Goal: Task Accomplishment & Management: Manage account settings

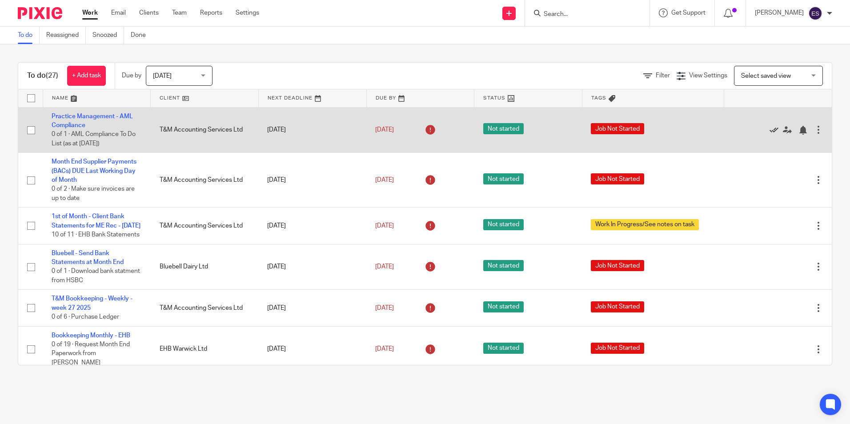
click at [770, 131] on icon at bounding box center [774, 130] width 9 height 9
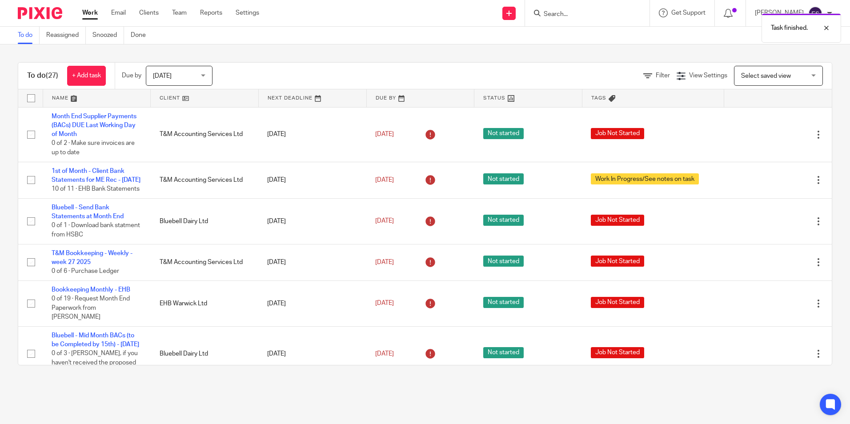
click at [770, 131] on icon at bounding box center [774, 134] width 9 height 9
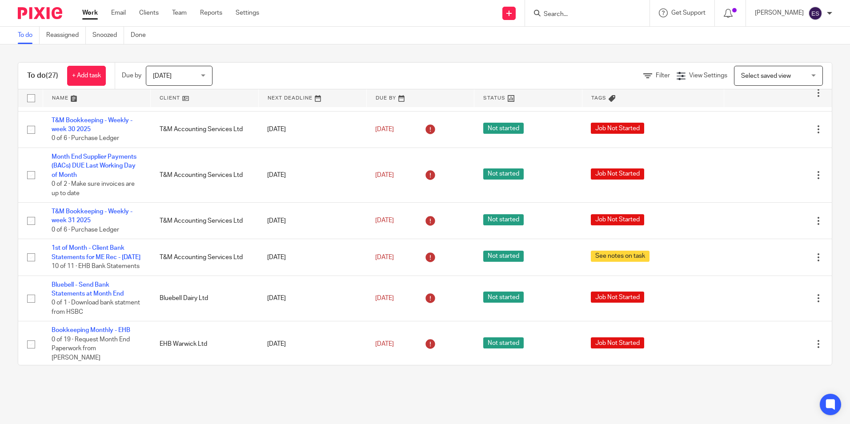
scroll to position [610, 0]
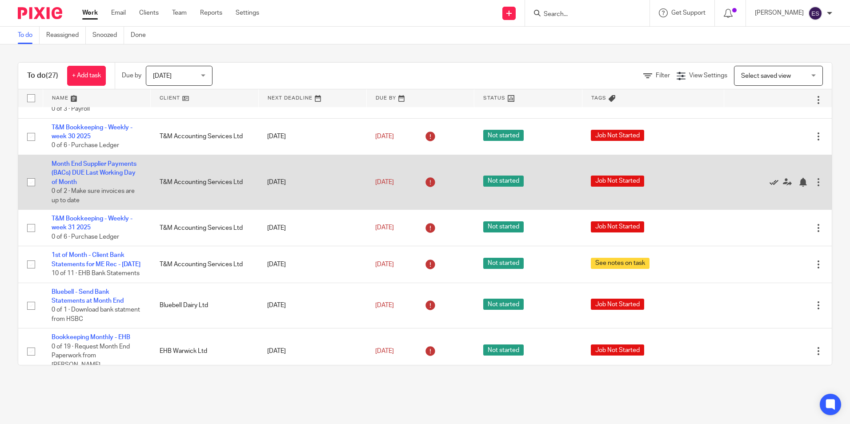
click at [770, 187] on icon at bounding box center [774, 182] width 9 height 9
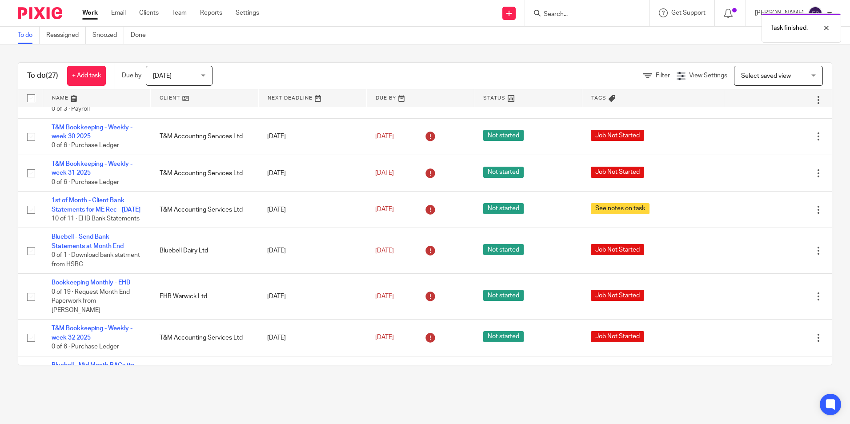
scroll to position [566, 0]
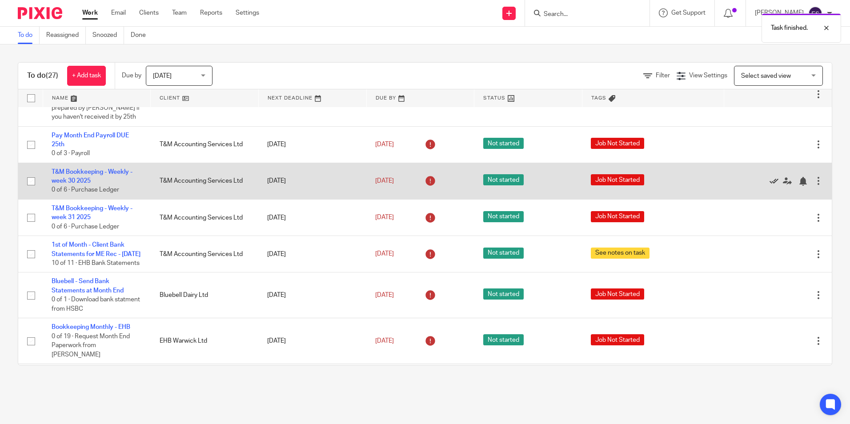
click at [770, 186] on icon at bounding box center [774, 181] width 9 height 9
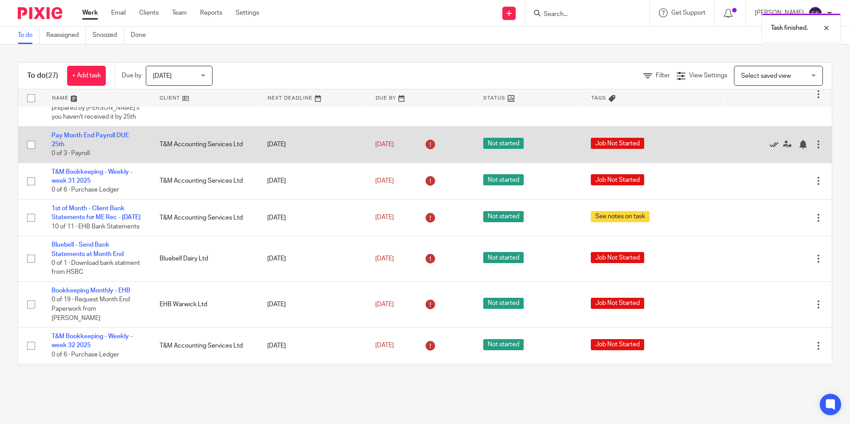
click at [770, 149] on icon at bounding box center [774, 144] width 9 height 9
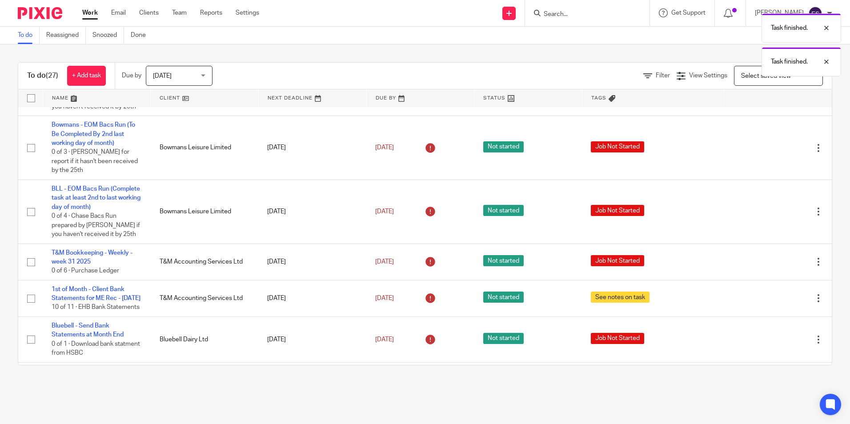
scroll to position [432, 0]
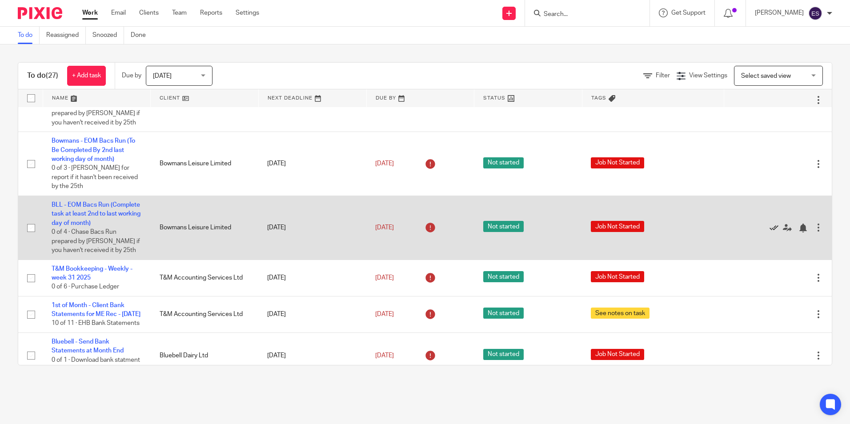
click at [770, 233] on icon at bounding box center [774, 228] width 9 height 9
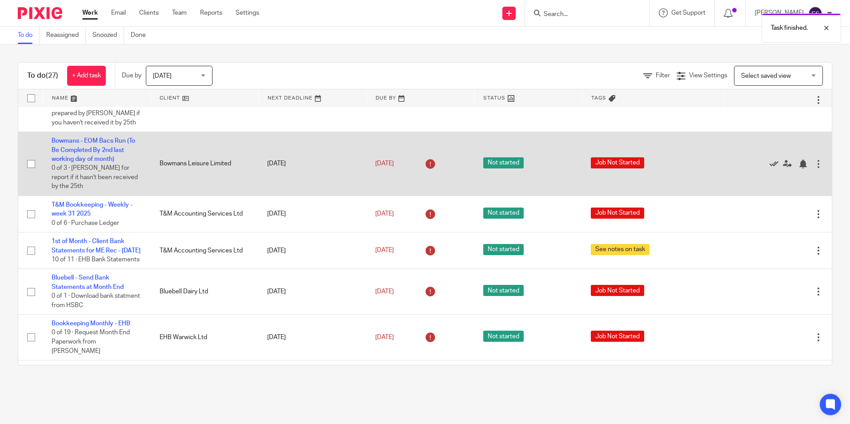
click at [770, 169] on icon at bounding box center [774, 164] width 9 height 9
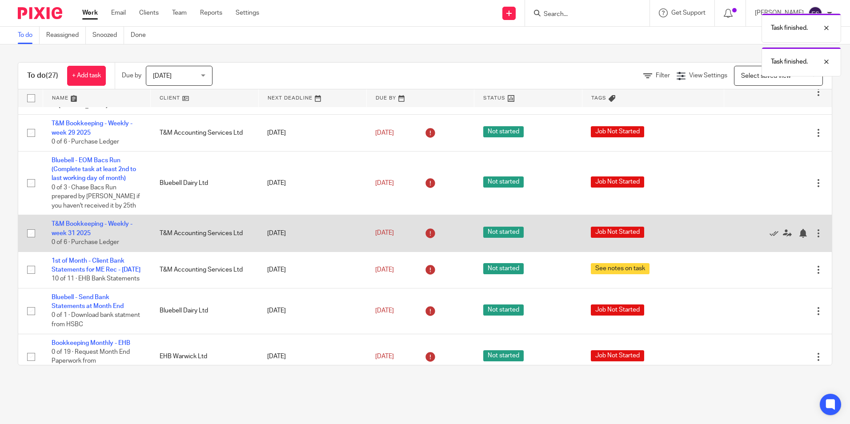
scroll to position [343, 0]
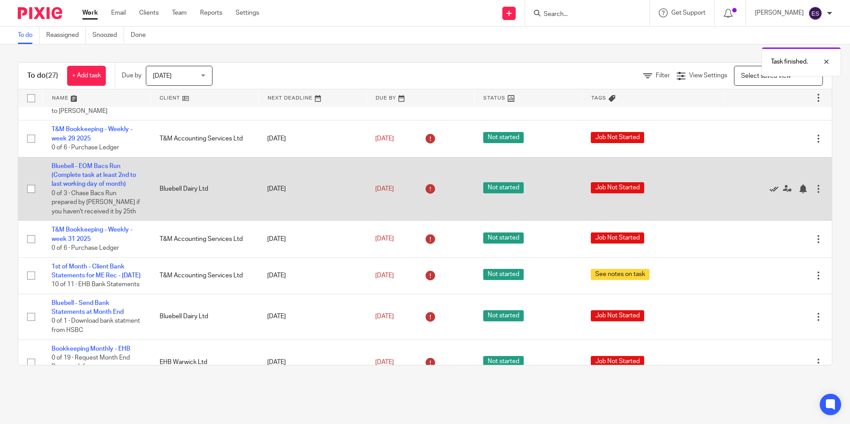
click at [770, 193] on icon at bounding box center [774, 189] width 9 height 9
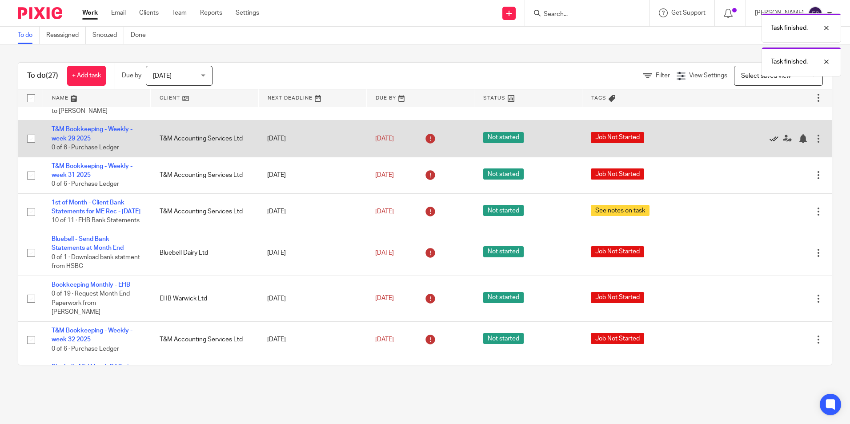
click at [770, 143] on icon at bounding box center [774, 138] width 9 height 9
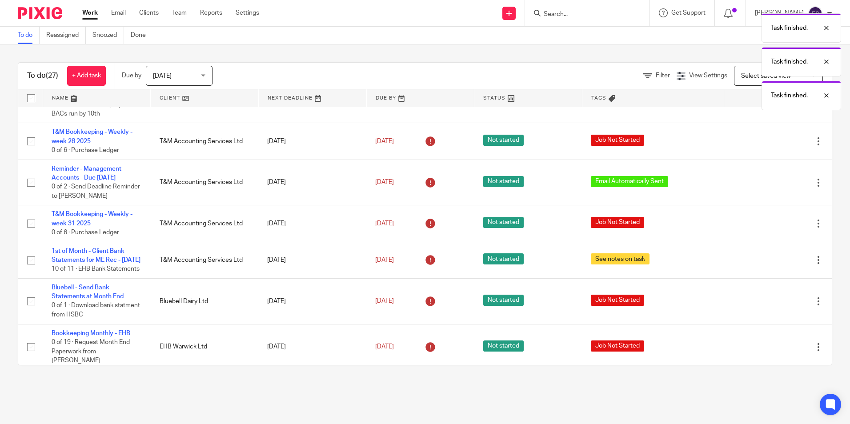
scroll to position [254, 0]
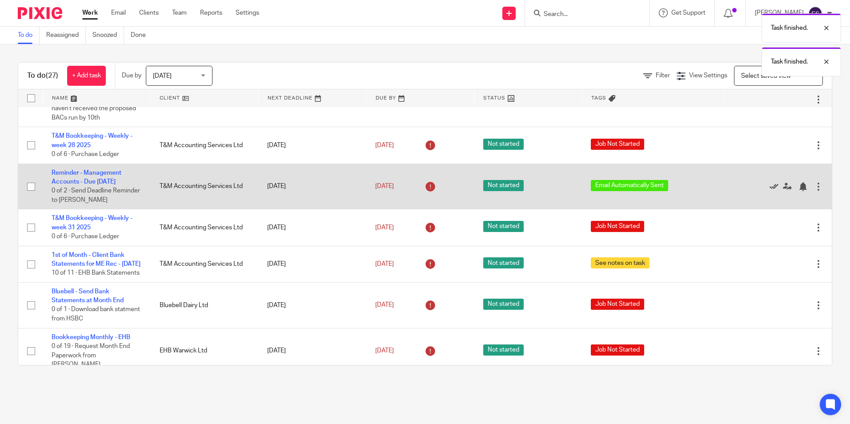
click at [770, 191] on icon at bounding box center [774, 186] width 9 height 9
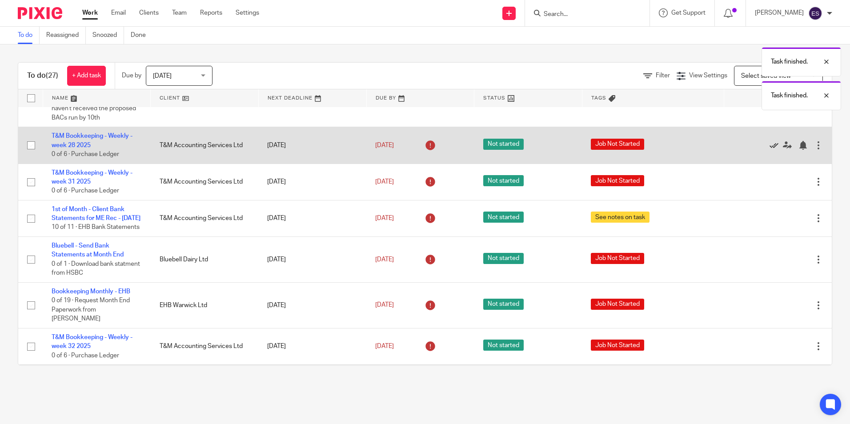
click at [770, 150] on icon at bounding box center [774, 145] width 9 height 9
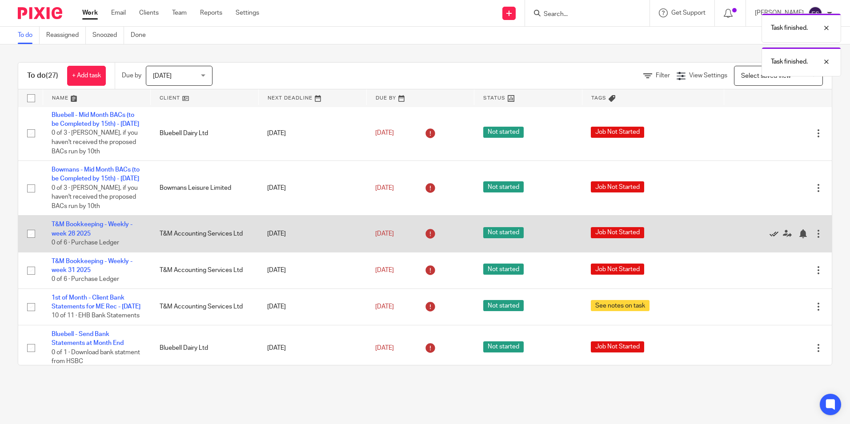
scroll to position [165, 0]
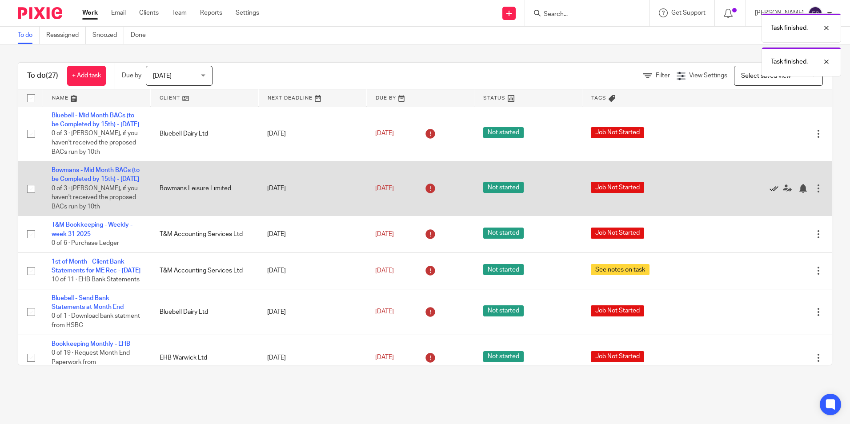
click at [770, 193] on icon at bounding box center [774, 188] width 9 height 9
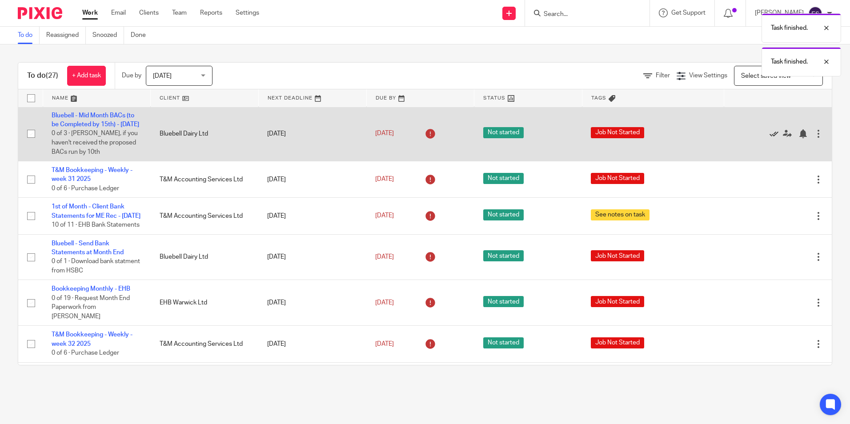
click at [770, 138] on icon at bounding box center [774, 133] width 9 height 9
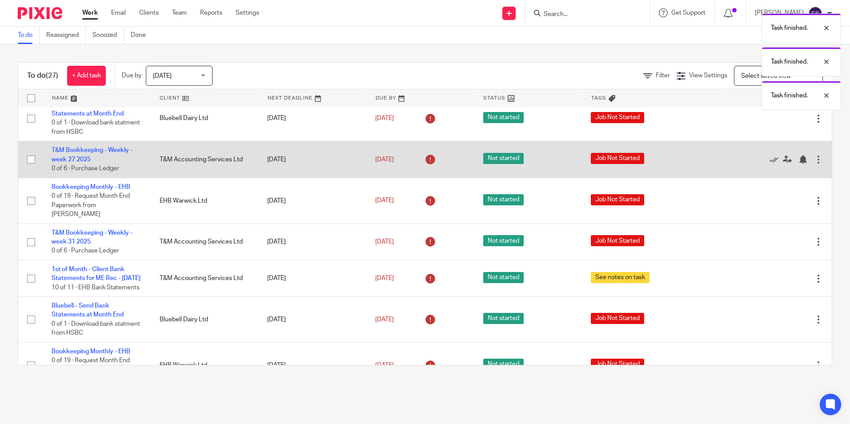
scroll to position [32, 0]
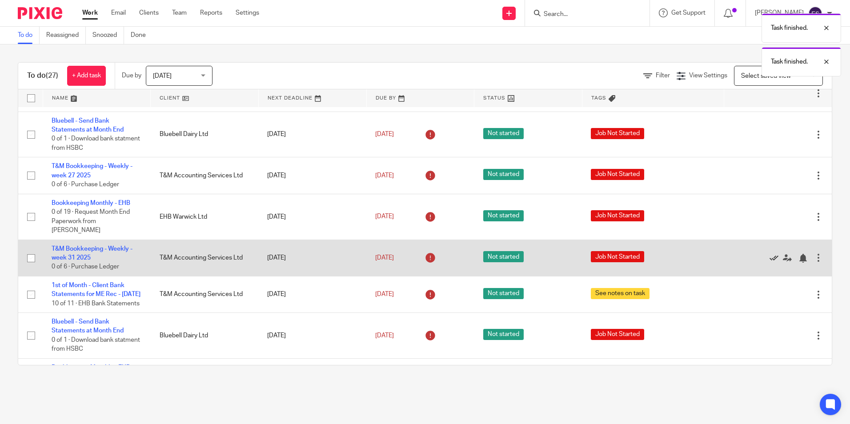
click at [770, 263] on icon at bounding box center [774, 258] width 9 height 9
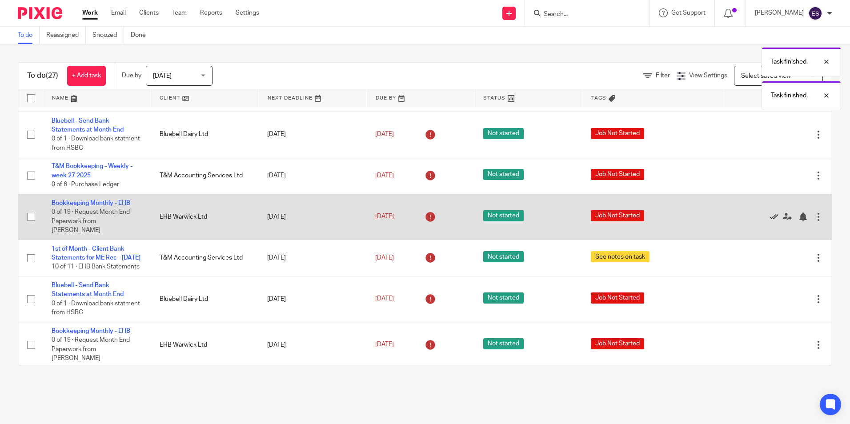
click at [770, 221] on icon at bounding box center [774, 217] width 9 height 9
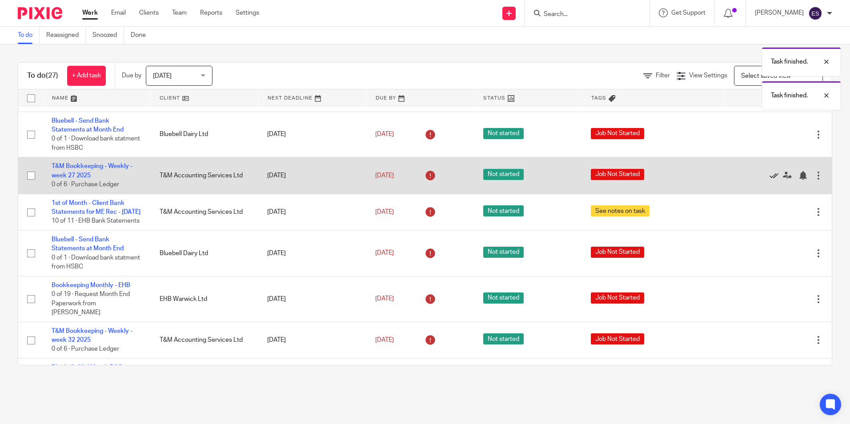
click at [770, 180] on icon at bounding box center [774, 175] width 9 height 9
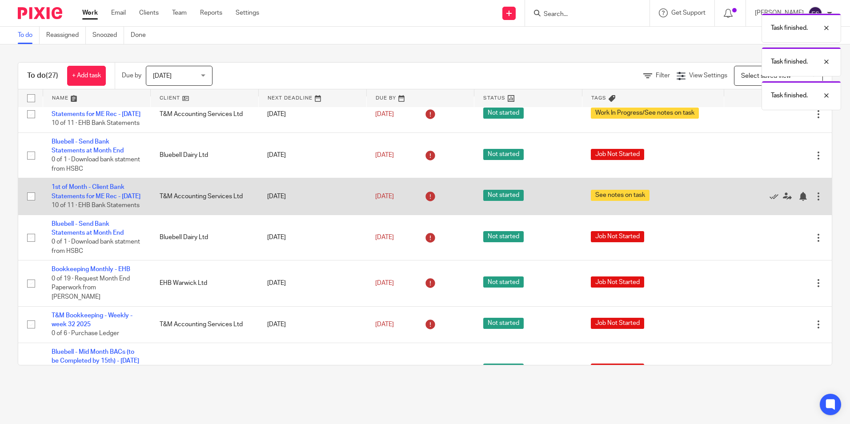
scroll to position [0, 0]
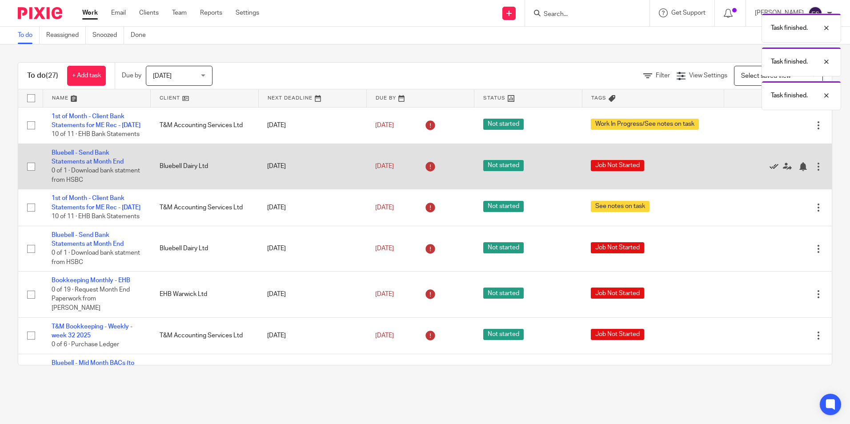
click at [770, 171] on icon at bounding box center [774, 166] width 9 height 9
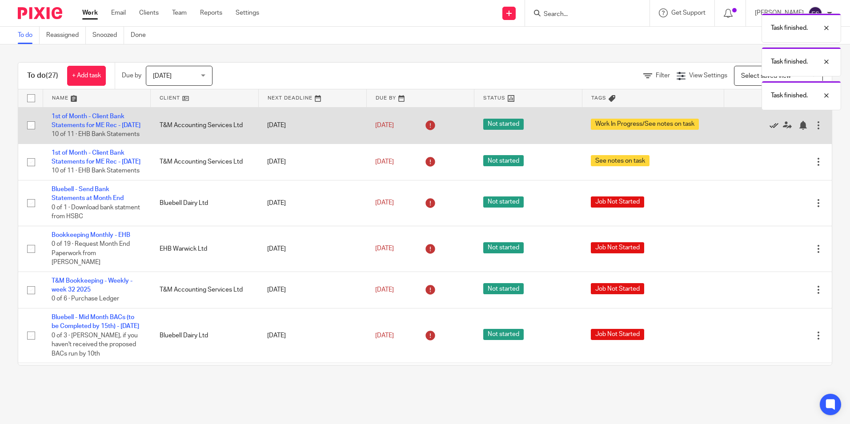
click at [770, 130] on icon at bounding box center [774, 125] width 9 height 9
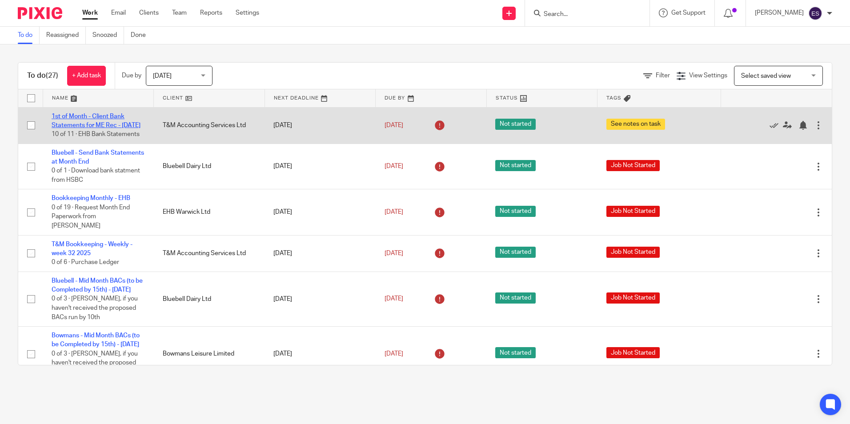
click at [92, 126] on link "1st of Month - Client Bank Statements for ME Rec - [DATE]" at bounding box center [96, 120] width 89 height 15
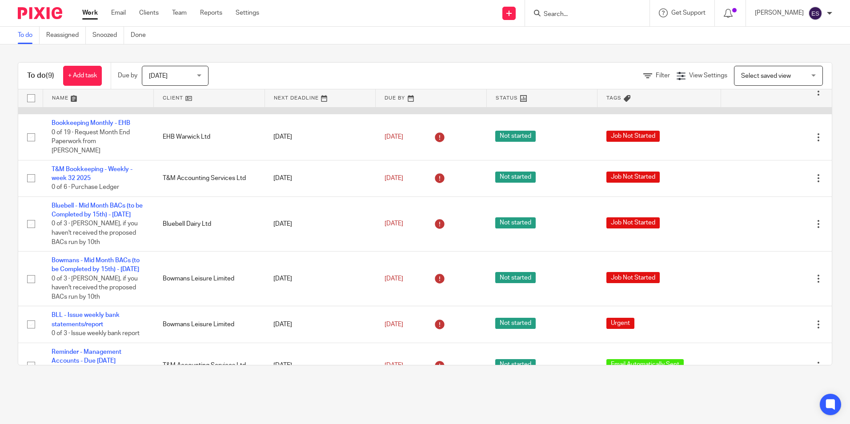
scroll to position [89, 0]
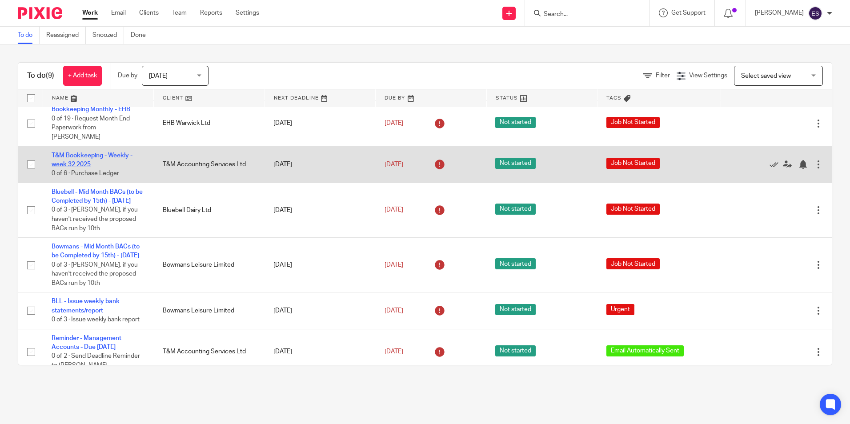
click at [84, 153] on link "T&M Bookkeeping - Weekly - week 32 2025" at bounding box center [92, 160] width 81 height 15
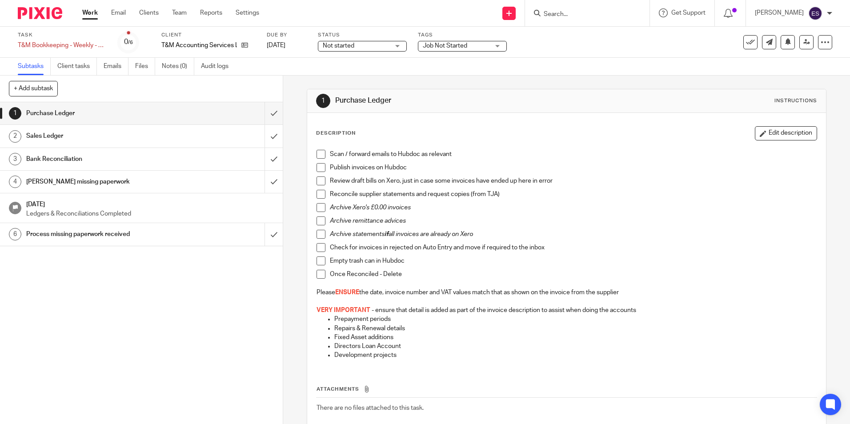
click at [51, 133] on h1 "Sales Ledger" at bounding box center [102, 135] width 153 height 13
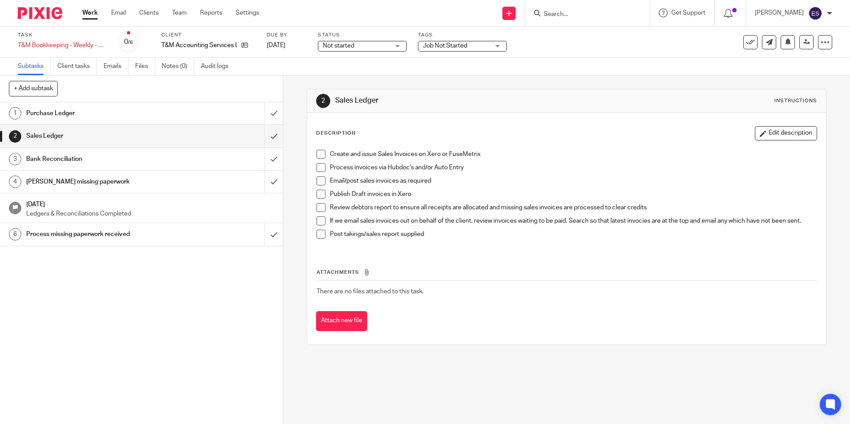
click at [53, 156] on h1 "Bank Reconciliation" at bounding box center [102, 159] width 153 height 13
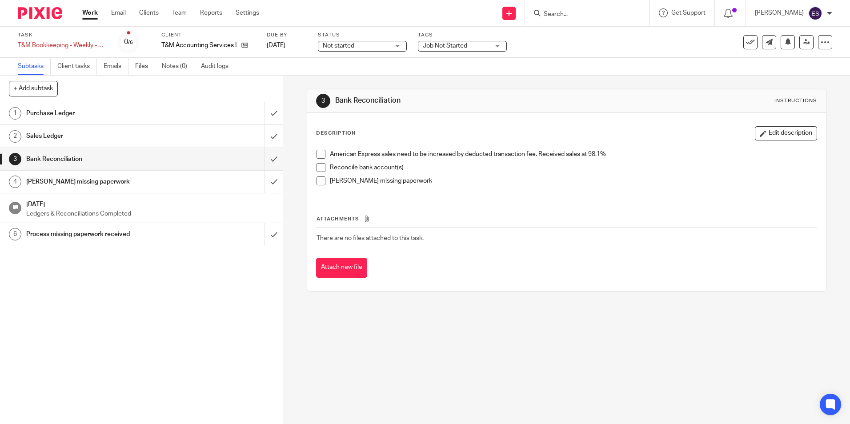
click at [56, 177] on h1 "[PERSON_NAME] missing paperwork" at bounding box center [102, 181] width 153 height 13
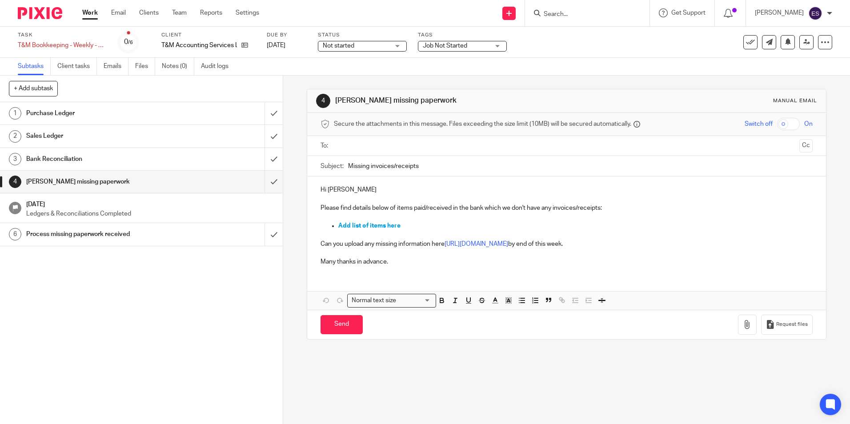
click at [68, 236] on h1 "Process missing paperwork received" at bounding box center [102, 234] width 153 height 13
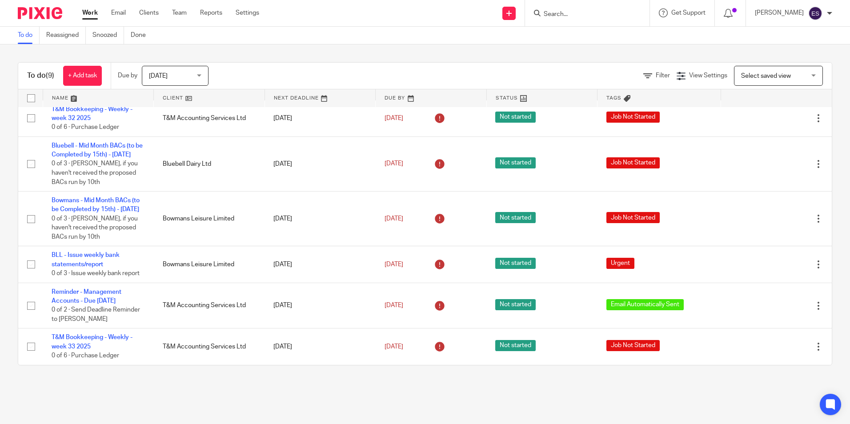
scroll to position [162, 0]
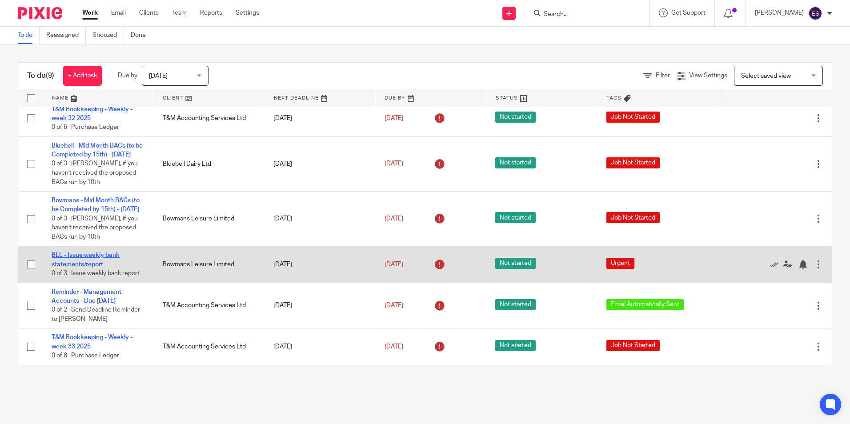
click at [94, 252] on link "BLL - Issue weekly bank statements/report" at bounding box center [86, 259] width 68 height 15
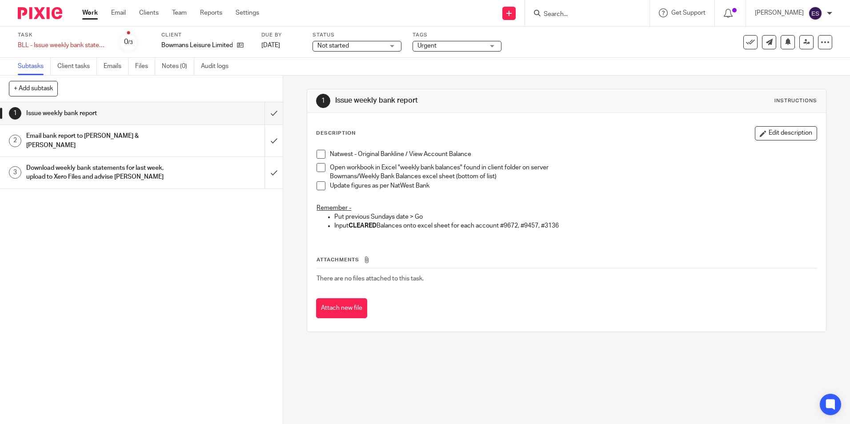
click at [114, 125] on link "1 Issue weekly bank report" at bounding box center [132, 113] width 265 height 22
click at [100, 136] on h1 "Email bank report to [PERSON_NAME] & [PERSON_NAME]" at bounding box center [102, 140] width 153 height 23
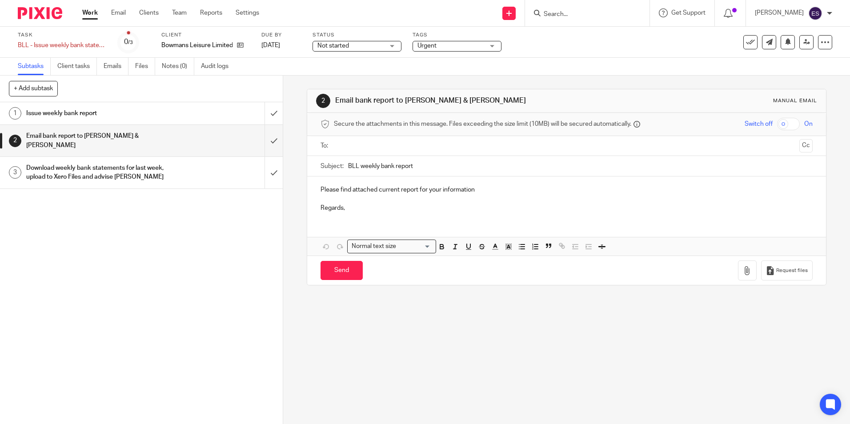
click at [99, 161] on h1 "Download weekly bank statements for last week, upload to Xero Files and advise …" at bounding box center [102, 172] width 153 height 23
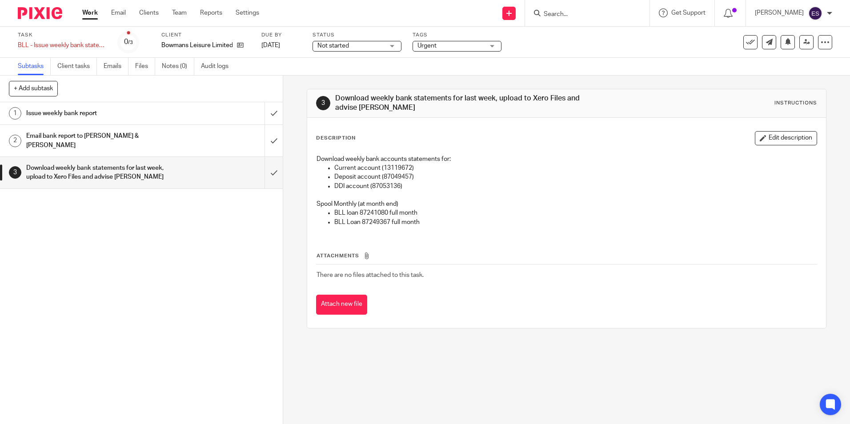
click at [583, 16] on input "Search" at bounding box center [583, 15] width 80 height 8
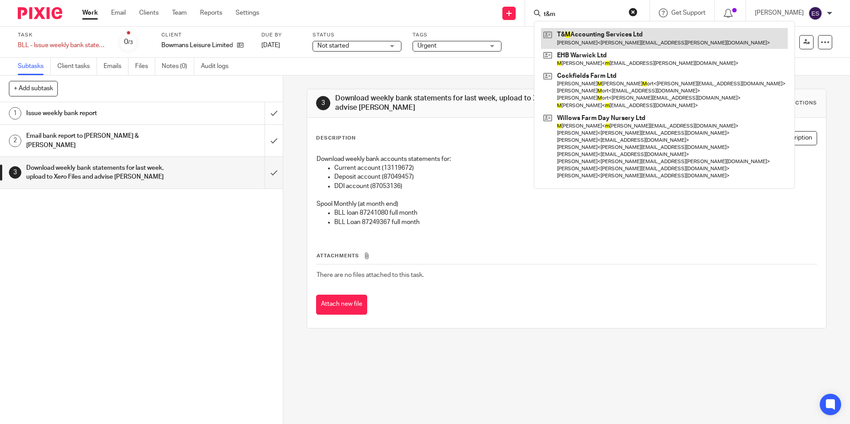
type input "t&m"
click at [597, 37] on link at bounding box center [664, 38] width 247 height 20
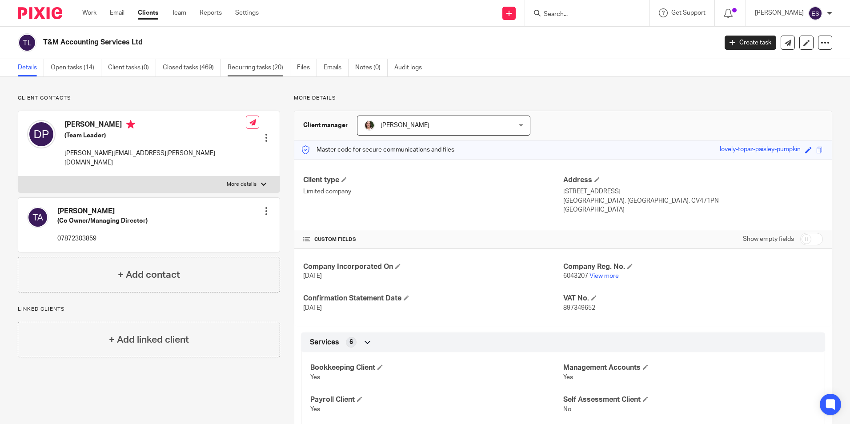
click at [271, 64] on link "Recurring tasks (20)" at bounding box center [259, 67] width 63 height 17
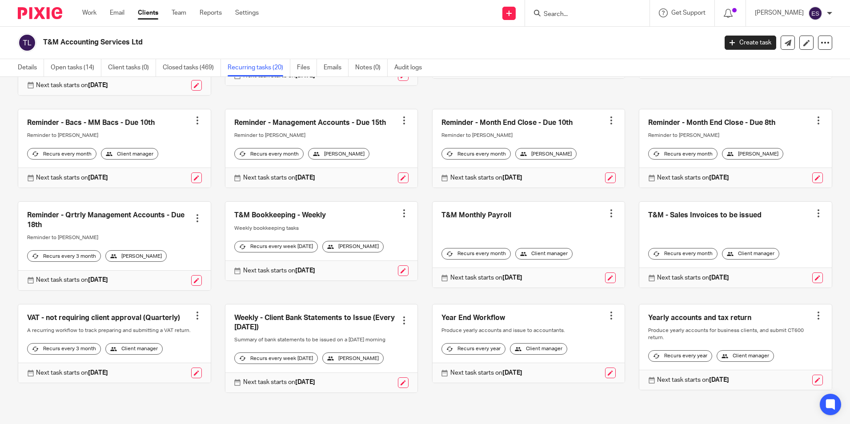
scroll to position [259, 0]
click at [332, 309] on link at bounding box center [321, 349] width 193 height 88
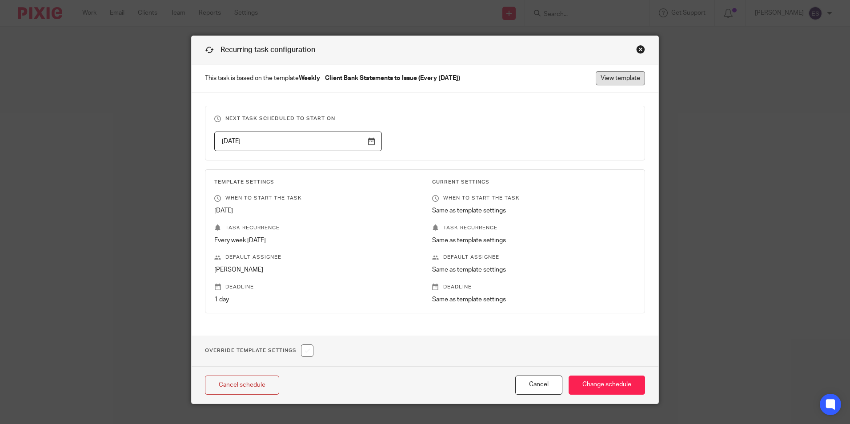
click at [615, 76] on link "View template" at bounding box center [620, 78] width 49 height 14
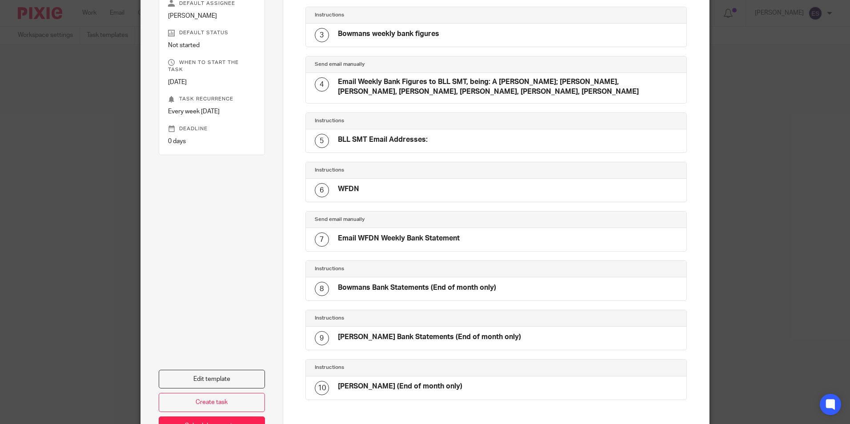
scroll to position [194, 0]
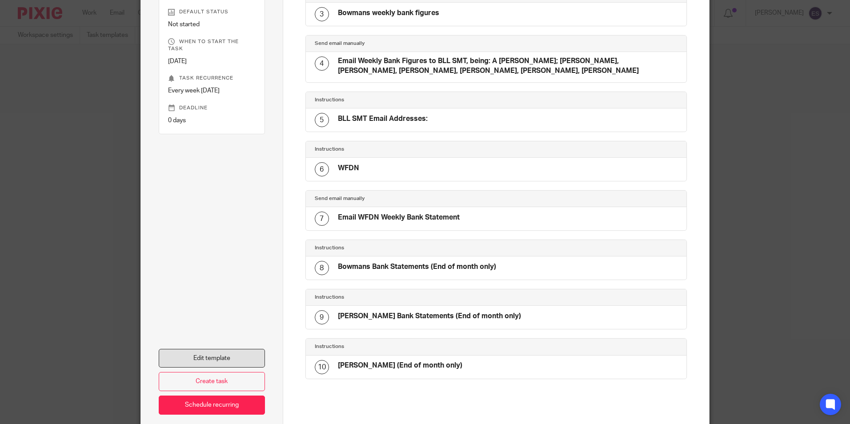
click at [221, 354] on link "Edit template" at bounding box center [212, 358] width 106 height 19
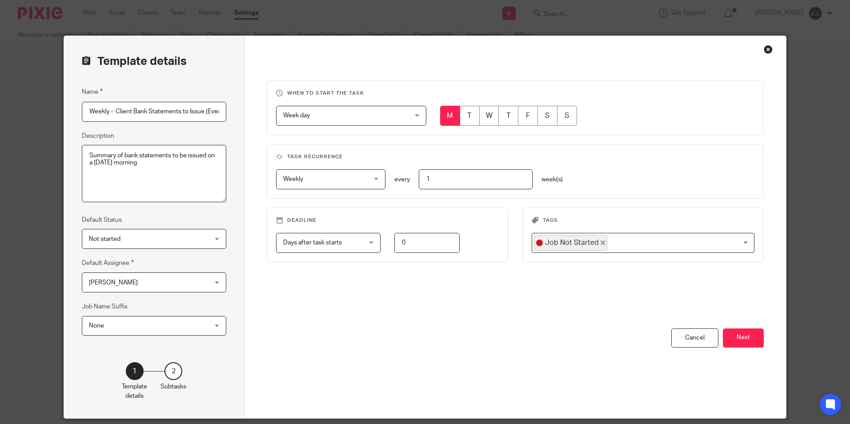
scroll to position [0, 31]
click at [750, 332] on button "Next" at bounding box center [743, 338] width 41 height 19
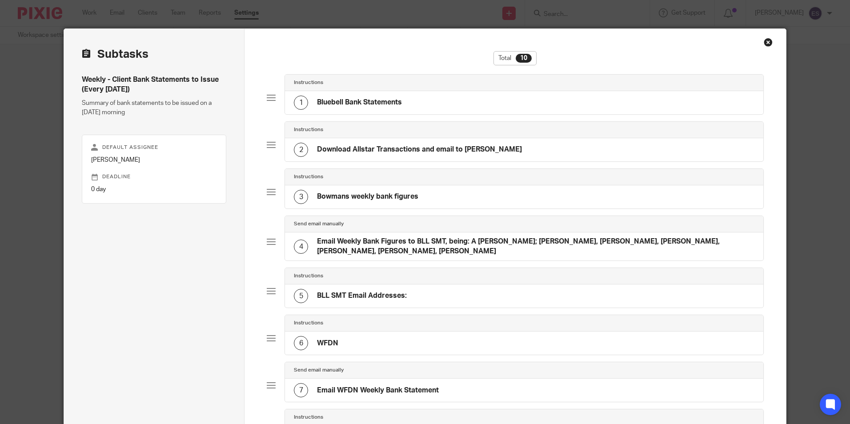
scroll to position [0, 0]
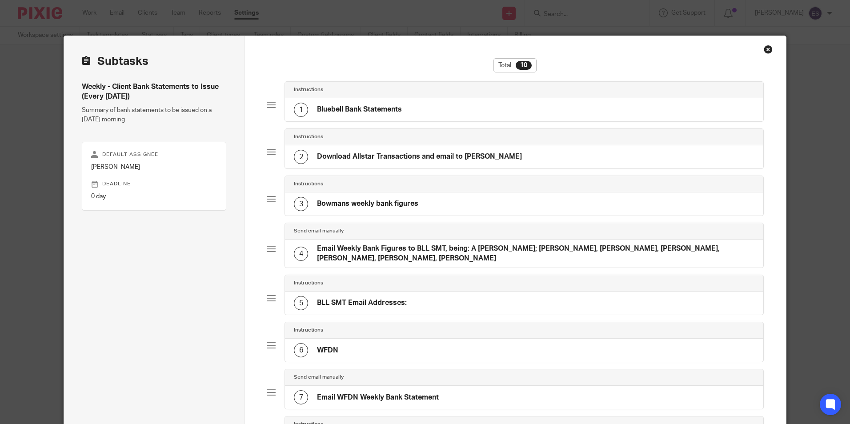
click at [370, 105] on h4 "Bluebell Bank Statements" at bounding box center [359, 109] width 85 height 9
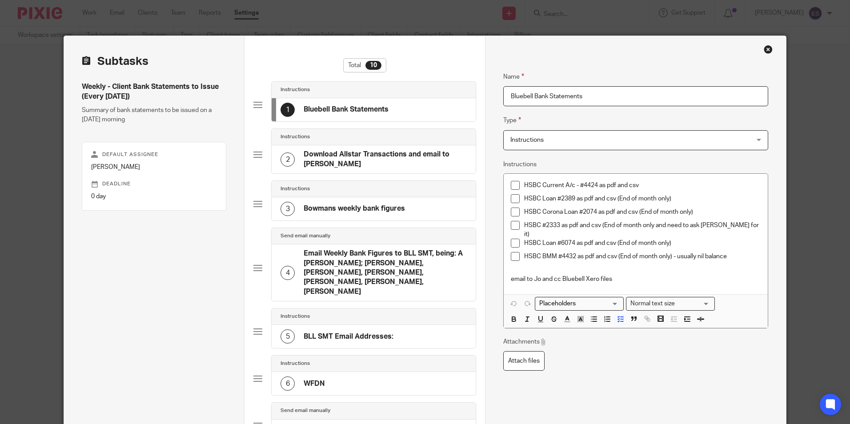
click at [340, 157] on h4 "Download Allstar Transactions and email to Dipak" at bounding box center [385, 159] width 163 height 19
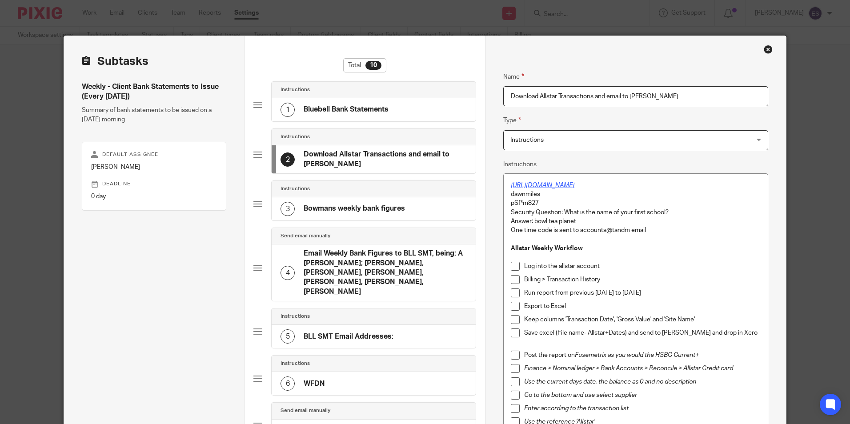
click at [564, 184] on em "https://myaccount.allstaronline.co.uk/login/" at bounding box center [543, 185] width 64 height 6
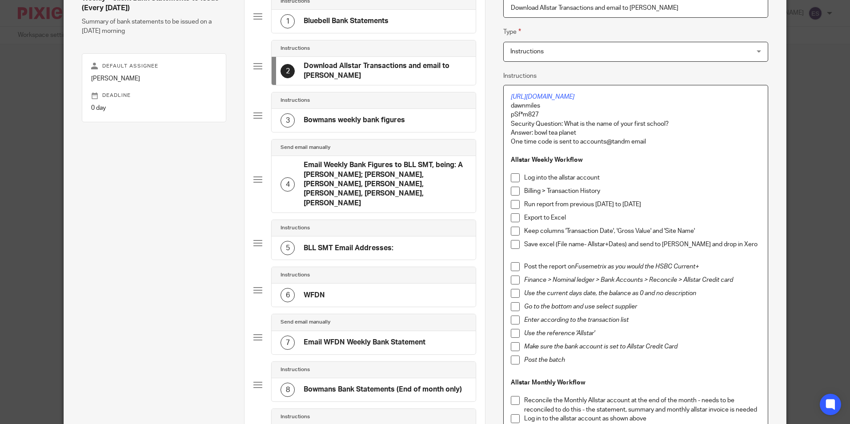
scroll to position [89, 0]
drag, startPoint x: 633, startPoint y: 99, endPoint x: 501, endPoint y: 99, distance: 132.1
click at [504, 99] on div "https://myaccount.allstaronline.co.uk/login/ dawnmiles pSf*m827 Security Questi…" at bounding box center [636, 397] width 264 height 625
click at [667, 133] on p "Answer: bowl tea planet" at bounding box center [635, 132] width 249 height 9
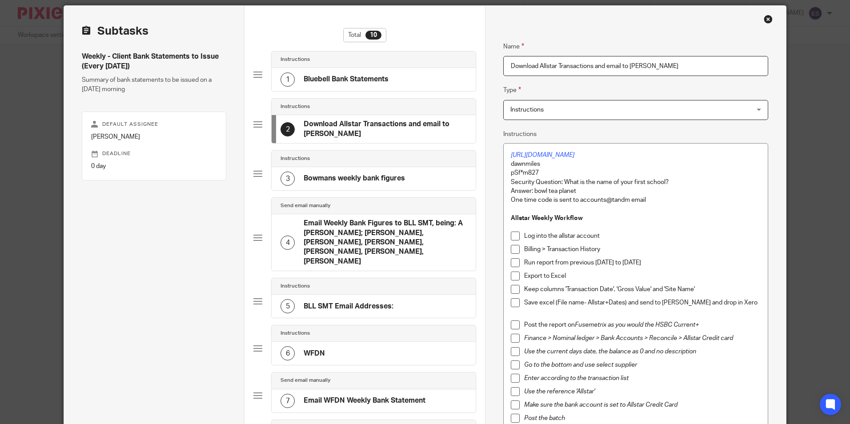
scroll to position [0, 0]
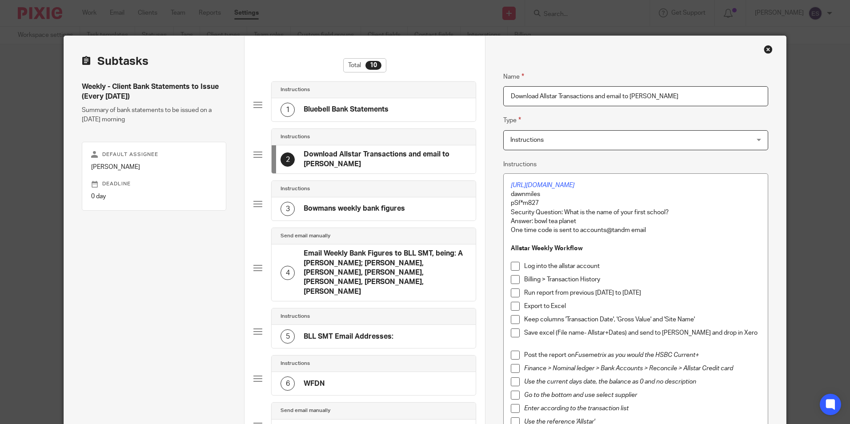
click at [331, 212] on h4 "Bowmans weekly bank figures" at bounding box center [354, 208] width 101 height 9
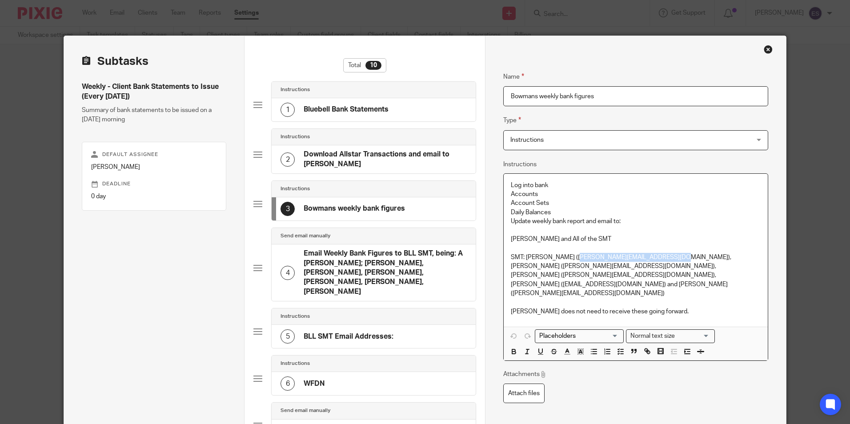
drag, startPoint x: 567, startPoint y: 258, endPoint x: 654, endPoint y: 255, distance: 87.2
click at [654, 255] on p "SMT: Sally Reynolds (sallyr@willowsactivityfarm.com), Hayleigh Smith (HayleighS…" at bounding box center [635, 275] width 249 height 45
copy p "sallyr@willowsactivityfarm.com"
drag, startPoint x: 510, startPoint y: 266, endPoint x: 609, endPoint y: 265, distance: 99.2
click at [609, 265] on p "SMT: Sally Reynolds (sallyr@willowsactivityfarm.com), Hayleigh Smith (HayleighS…" at bounding box center [635, 275] width 249 height 45
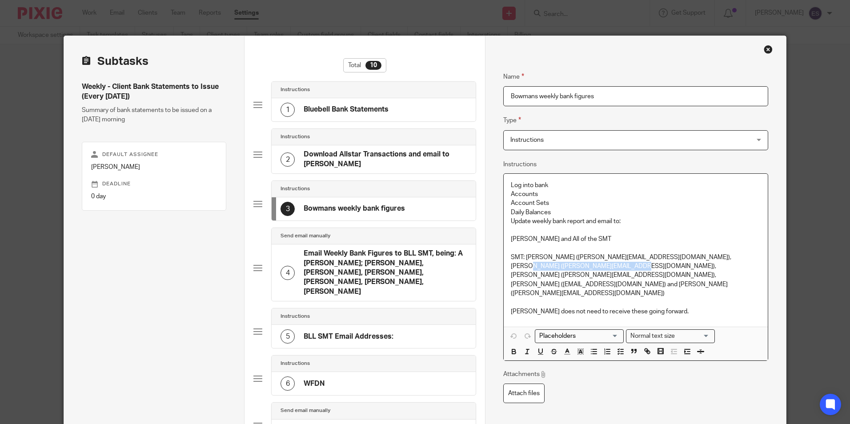
copy p "HayleighS@willowsactivityfarm.com"
drag, startPoint x: 657, startPoint y: 266, endPoint x: 740, endPoint y: 263, distance: 83.7
click at [740, 263] on p "SMT: Sally Reynolds (sallyr@willowsactivityfarm.com), Hayleigh Smith (HayleighS…" at bounding box center [635, 275] width 249 height 45
copy p "katie@willowsactivityfarm.com"
drag, startPoint x: 547, startPoint y: 274, endPoint x: 636, endPoint y: 272, distance: 89.9
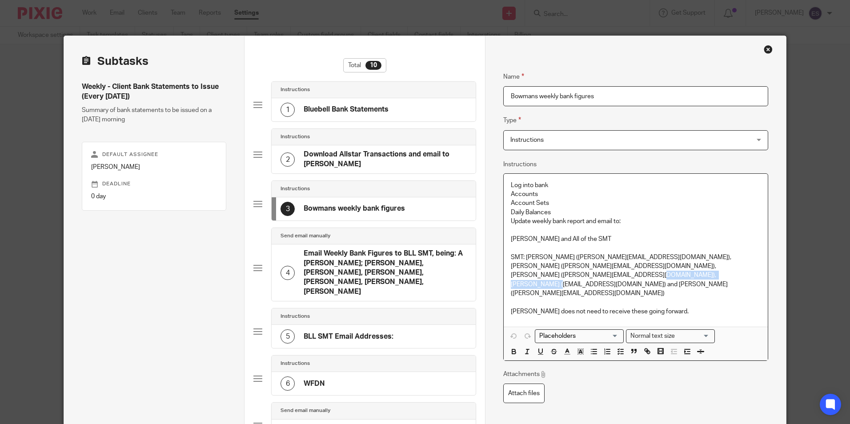
click at [636, 272] on p "SMT: Sally Reynolds (sallyr@willowsactivityfarm.com), Hayleigh Smith (HayleighS…" at bounding box center [635, 275] width 249 height 45
copy p "SarahT@willowsactivityfarm.com"
drag, startPoint x: 510, startPoint y: 286, endPoint x: 610, endPoint y: 286, distance: 99.6
click at [610, 286] on p "SMT: Sally Reynolds (sallyr@willowsactivityfarm.com), Hayleigh Smith (HayleighS…" at bounding box center [635, 275] width 249 height 45
copy p "Samantha@willowsactivityfarm.com"
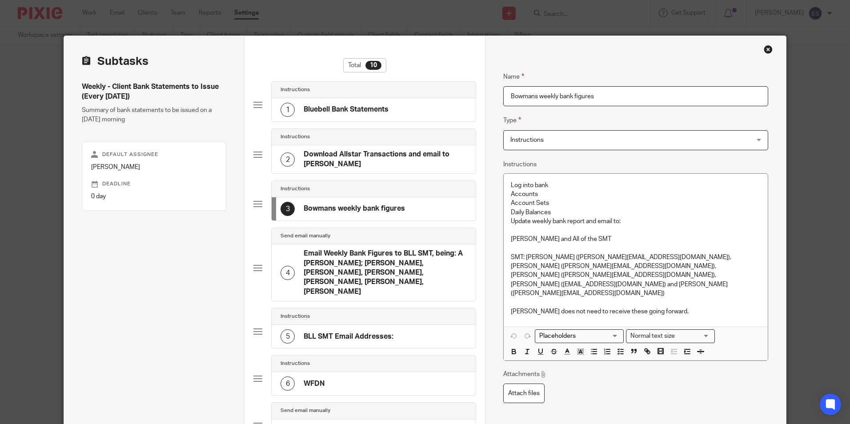
click at [327, 258] on h4 "Email Weekly Bank Figures to BLL SMT, being: A Wolfe, Sally Reynolds; Hayleigh …" at bounding box center [385, 273] width 163 height 48
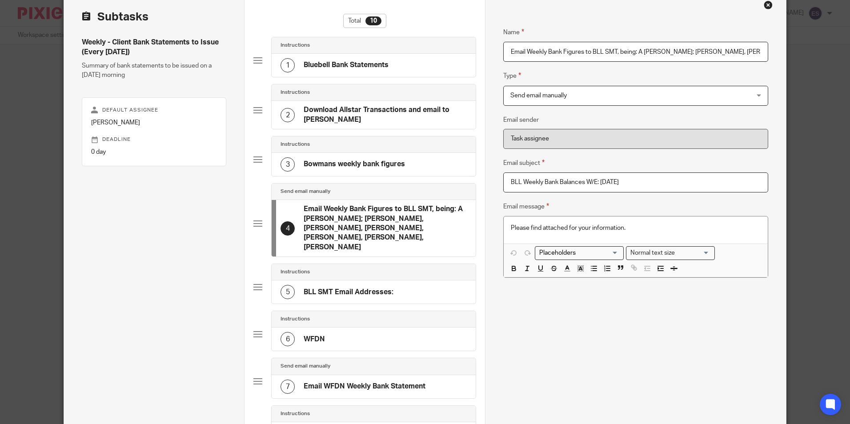
click at [345, 288] on h4 "BLL SMT Email Addresses:" at bounding box center [349, 292] width 90 height 9
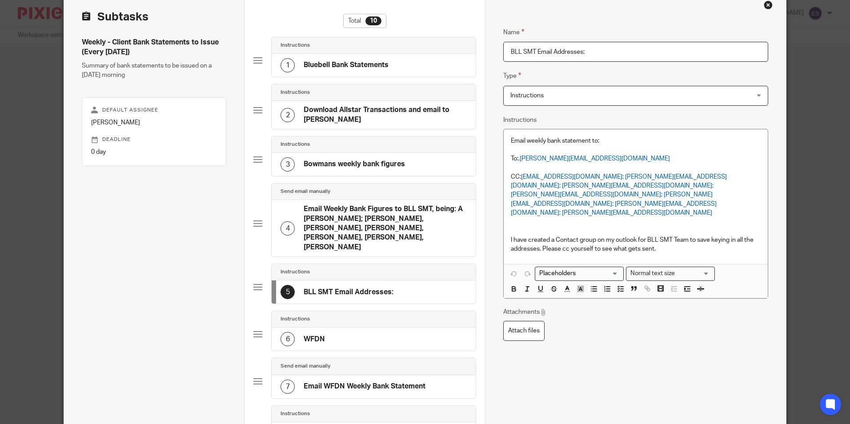
scroll to position [89, 0]
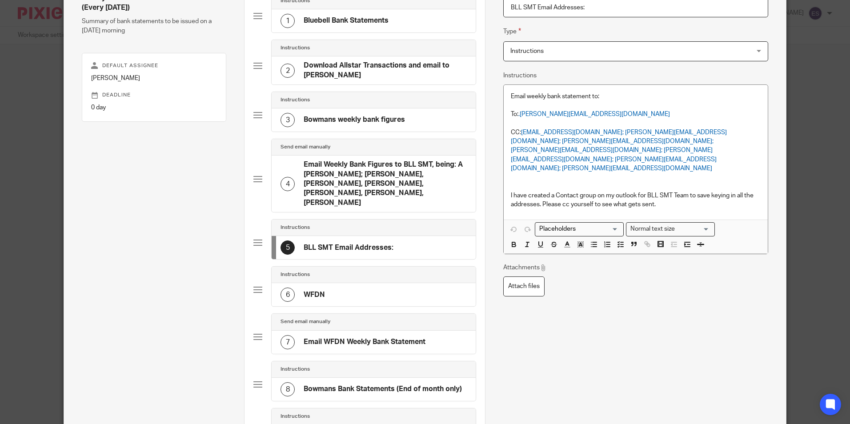
click at [338, 286] on div "6 WFDN" at bounding box center [374, 294] width 204 height 23
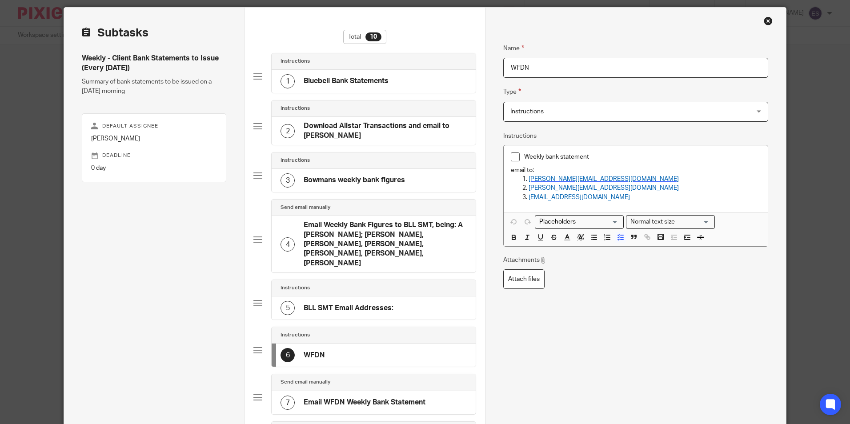
scroll to position [44, 0]
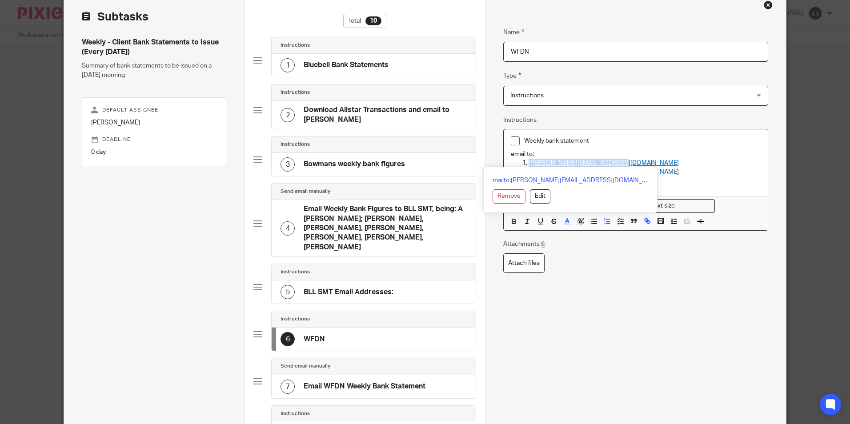
drag, startPoint x: 627, startPoint y: 165, endPoint x: 526, endPoint y: 163, distance: 101.8
click at [529, 163] on p "paul@farmdaynurseries.co.uk" at bounding box center [645, 163] width 232 height 9
copy span "paul@farmdaynurseries.co.uk"
drag, startPoint x: 605, startPoint y: 173, endPoint x: 582, endPoint y: 175, distance: 22.7
click at [582, 175] on div "mailto:paul@farmdaynurseries.co.uk Remove Edit" at bounding box center [570, 190] width 174 height 46
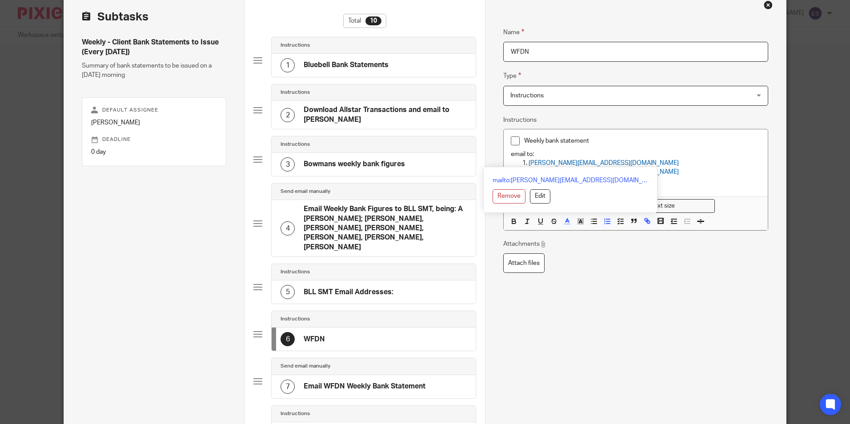
drag, startPoint x: 582, startPoint y: 175, endPoint x: 651, endPoint y: 173, distance: 69.0
click at [651, 173] on p "andrew@porthillfarm.co.uk" at bounding box center [645, 172] width 232 height 9
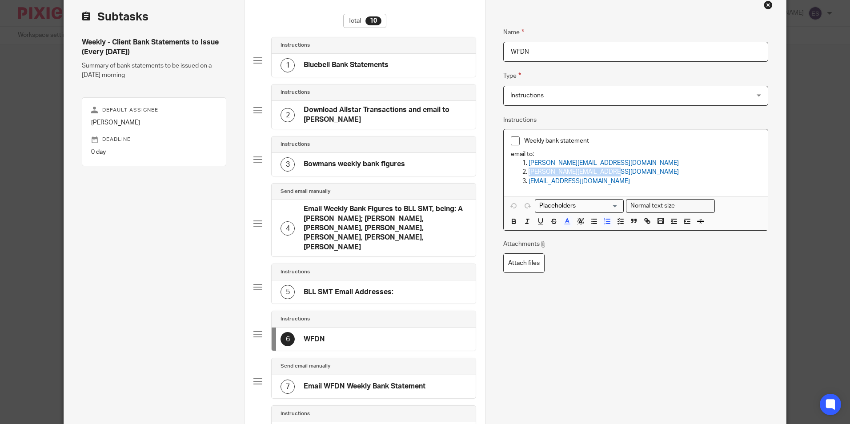
drag, startPoint x: 603, startPoint y: 172, endPoint x: 524, endPoint y: 173, distance: 78.7
click at [529, 173] on li "andrew@porthillfarm.co.uk" at bounding box center [645, 172] width 232 height 9
copy span "andrew@porthillfarm.co.uk"
drag, startPoint x: 636, startPoint y: 183, endPoint x: 522, endPoint y: 193, distance: 114.7
click at [522, 193] on div "Weekly bank statement email to: paul@farmdaynurseries.co.uk andrew@porthillfarm…" at bounding box center [636, 179] width 264 height 101
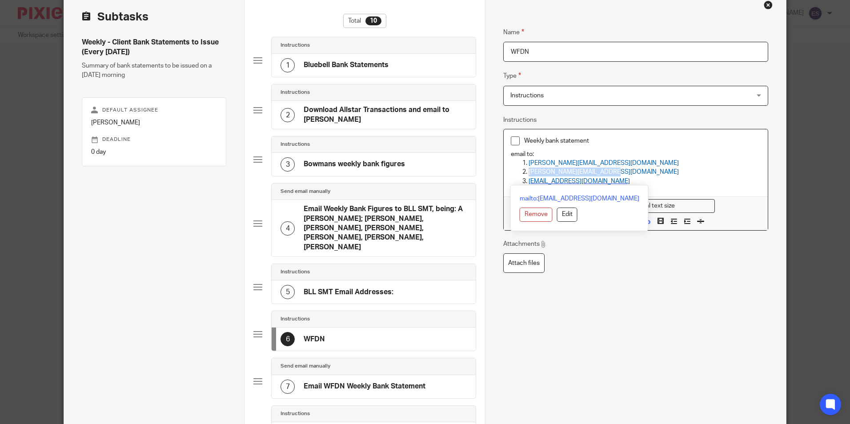
copy span "admin@willowsfarmdaynursery.com"
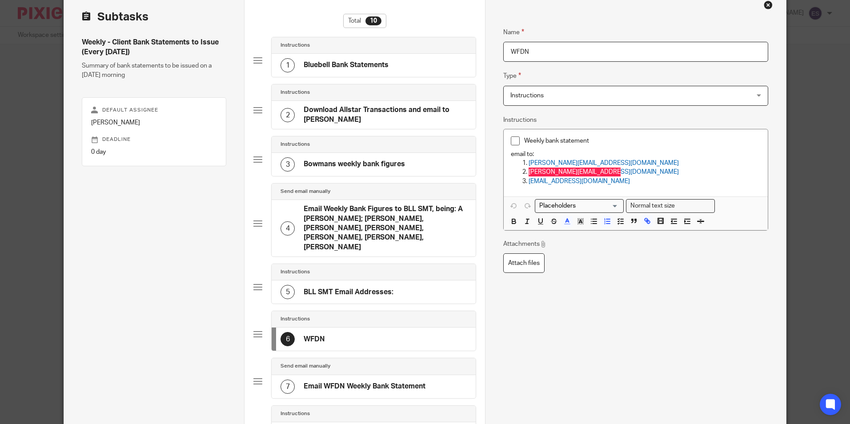
scroll to position [89, 0]
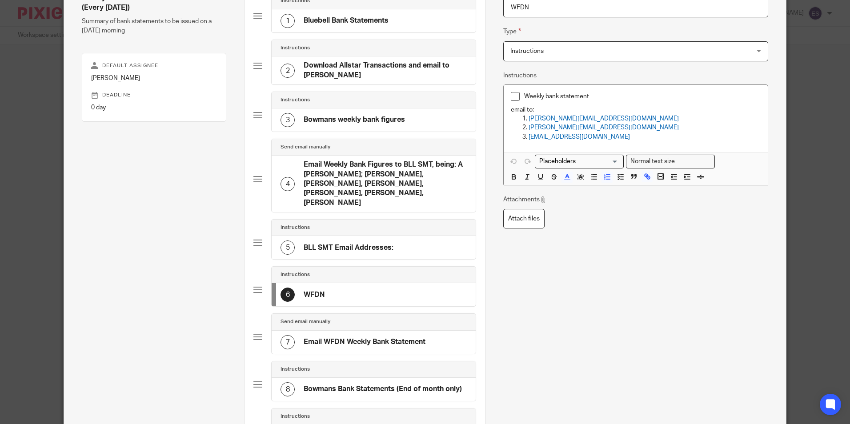
click at [367, 338] on h4 "Email WFDN Weekly Bank Statement" at bounding box center [365, 342] width 122 height 9
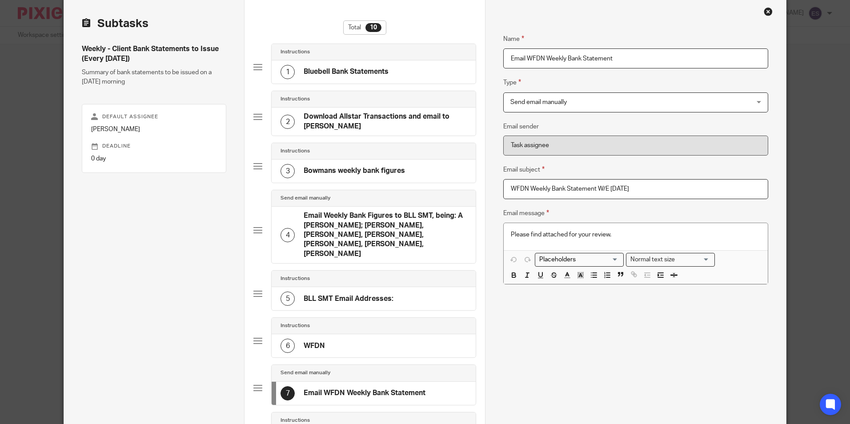
scroll to position [0, 0]
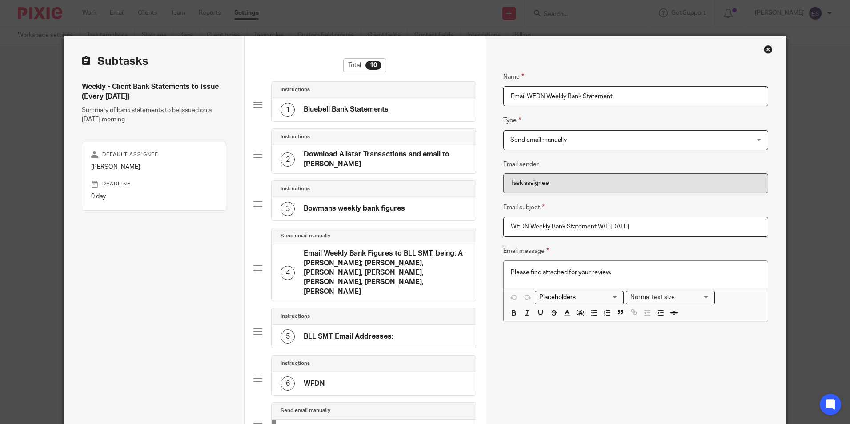
click at [766, 50] on div "Close this dialog window" at bounding box center [768, 49] width 9 height 9
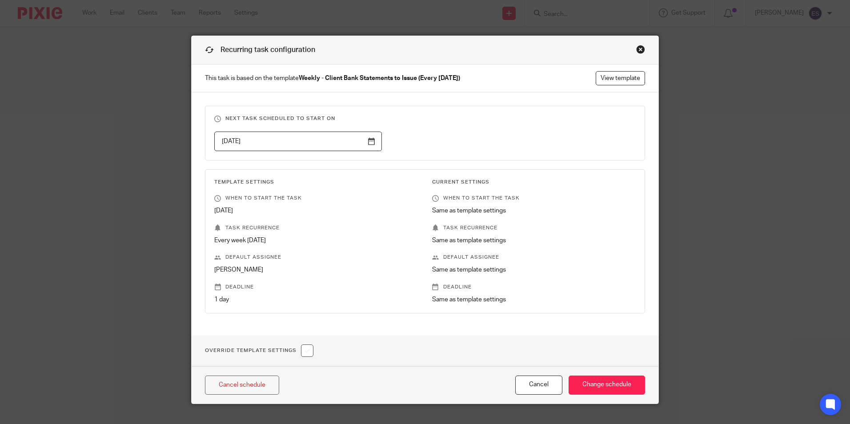
click at [640, 48] on div "Close this dialog window" at bounding box center [640, 49] width 9 height 9
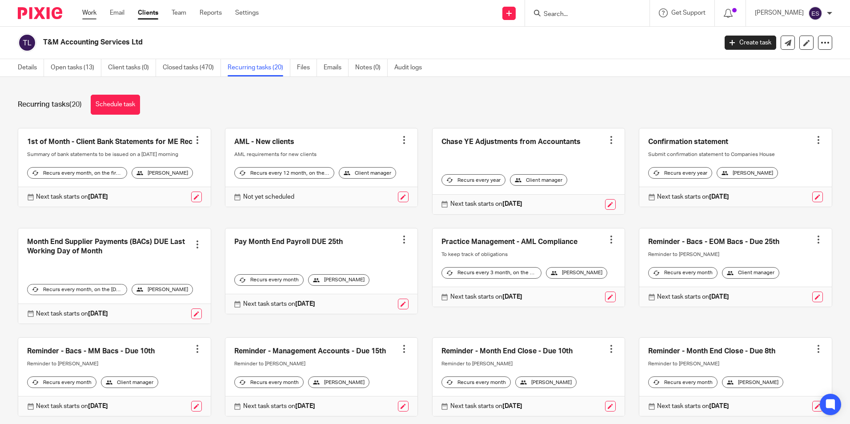
click at [93, 13] on link "Work" at bounding box center [89, 12] width 14 height 9
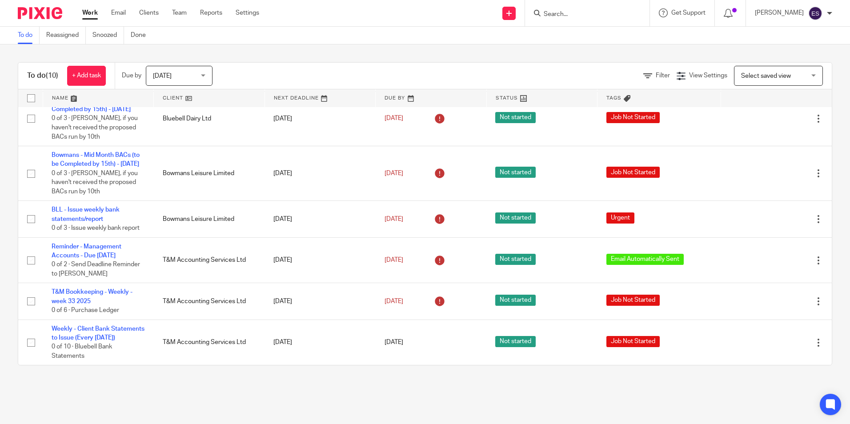
scroll to position [217, 0]
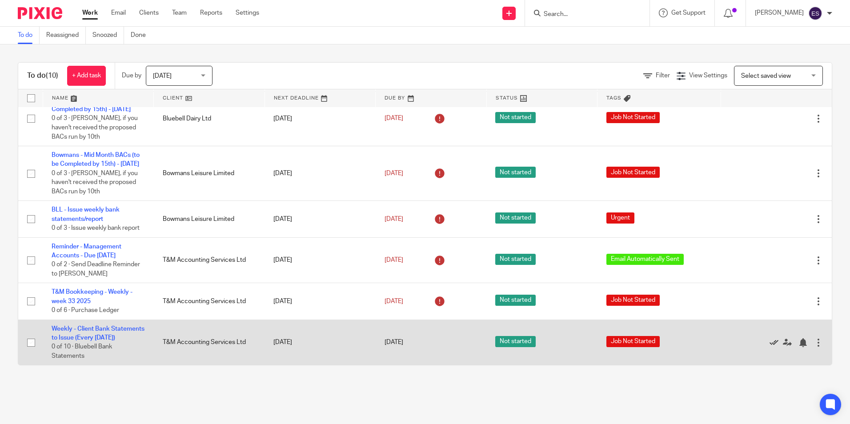
click at [770, 338] on icon at bounding box center [774, 342] width 9 height 9
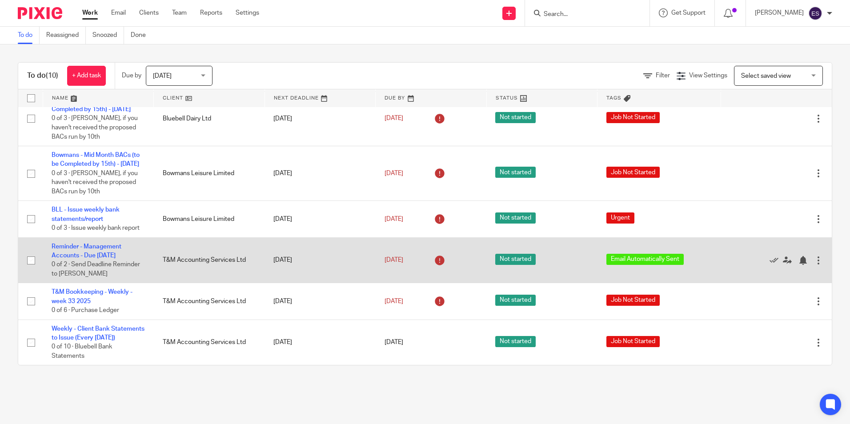
scroll to position [162, 0]
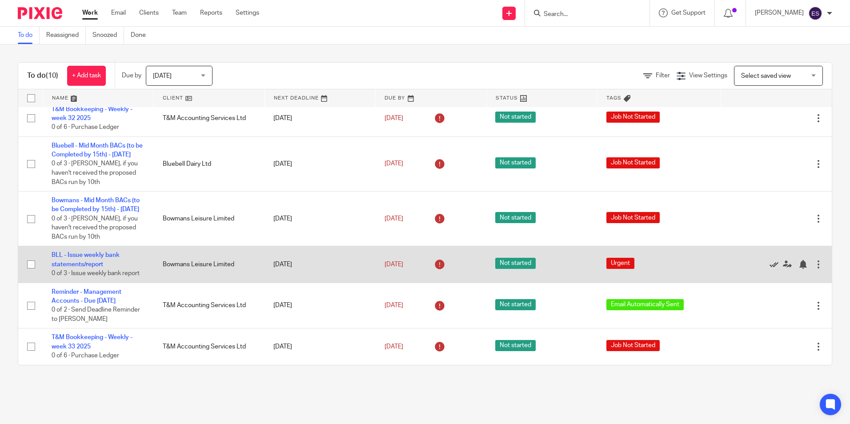
click at [770, 260] on icon at bounding box center [774, 264] width 9 height 9
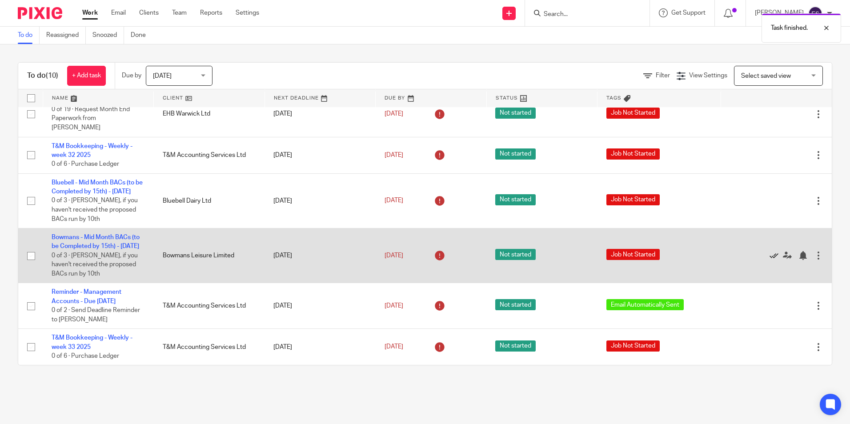
click at [770, 251] on icon at bounding box center [774, 255] width 9 height 9
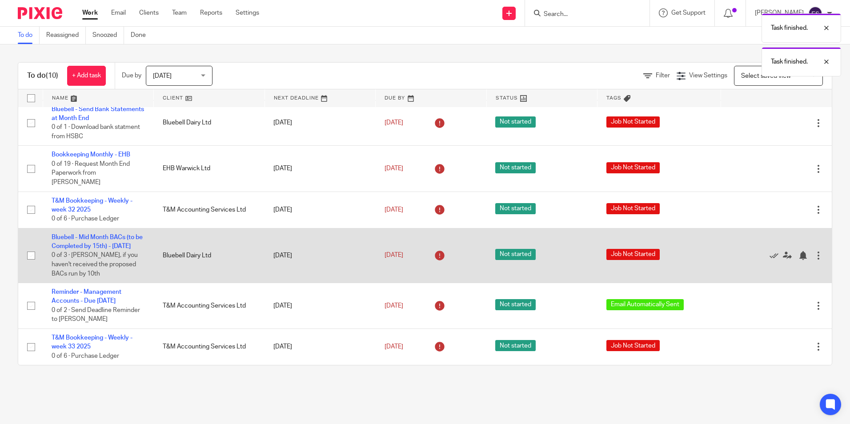
scroll to position [61, 0]
click at [770, 251] on icon at bounding box center [774, 255] width 9 height 9
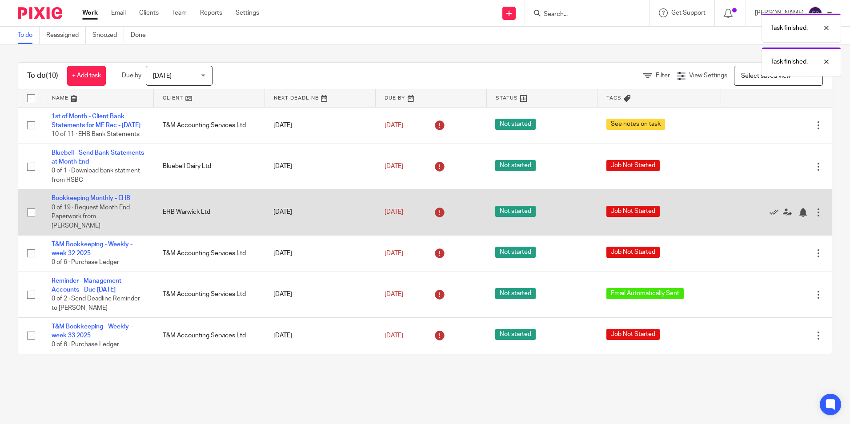
scroll to position [0, 0]
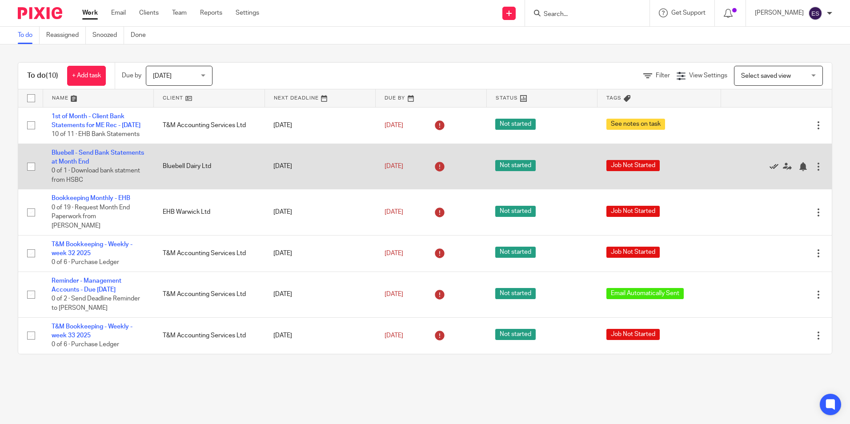
click at [770, 171] on icon at bounding box center [774, 166] width 9 height 9
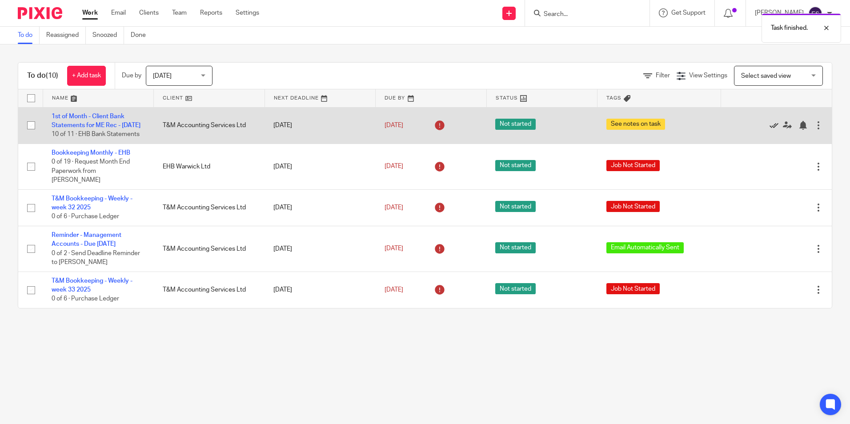
click at [770, 127] on icon at bounding box center [774, 125] width 9 height 9
